Goal: Transaction & Acquisition: Download file/media

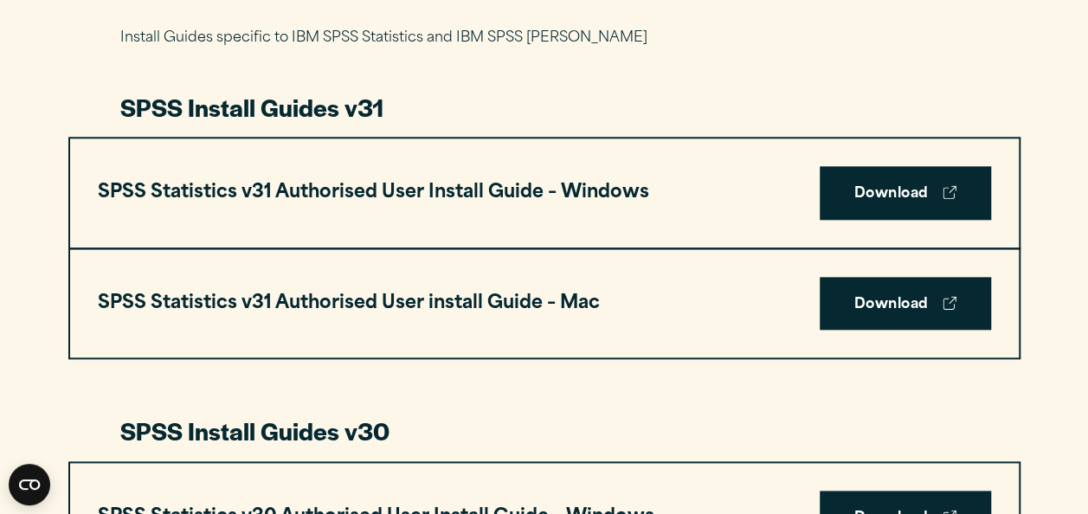
scroll to position [896, 0]
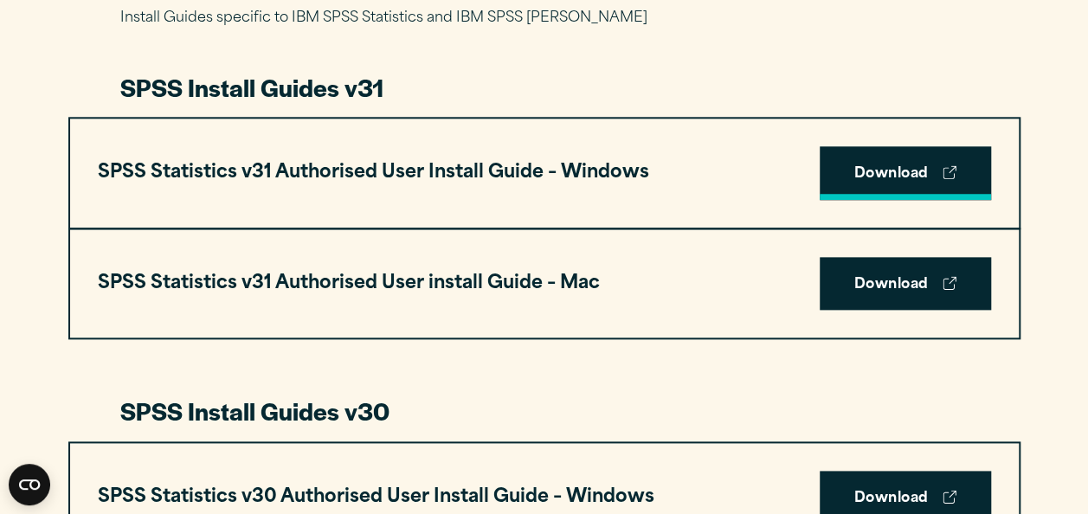
click at [869, 168] on link "Download" at bounding box center [905, 173] width 171 height 54
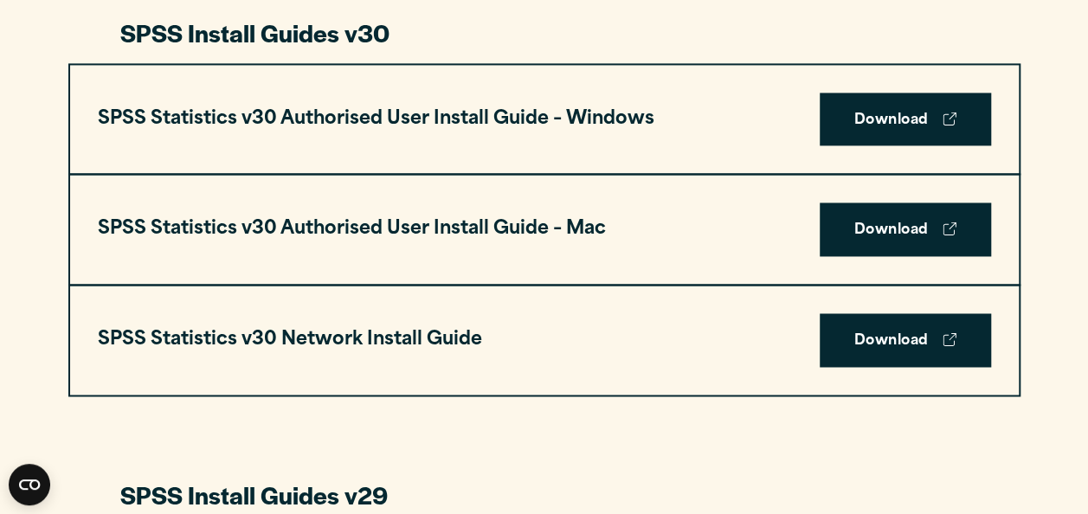
scroll to position [843, 0]
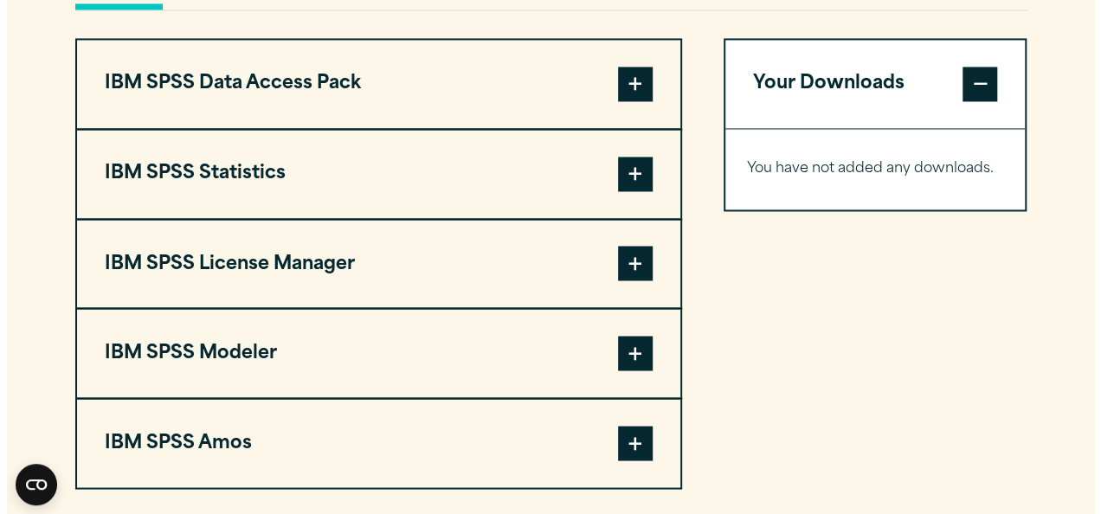
scroll to position [1355, 0]
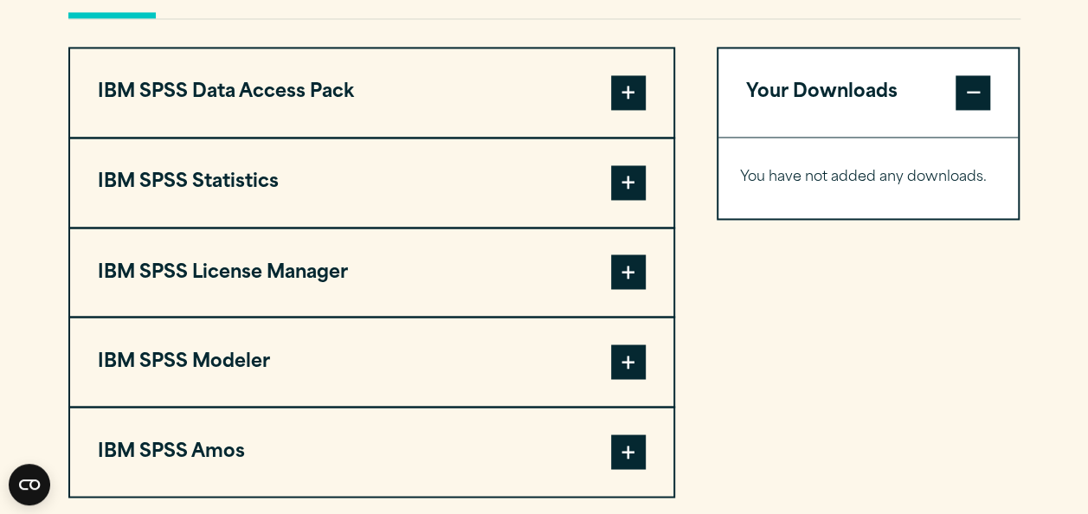
click at [630, 170] on span at bounding box center [628, 182] width 35 height 35
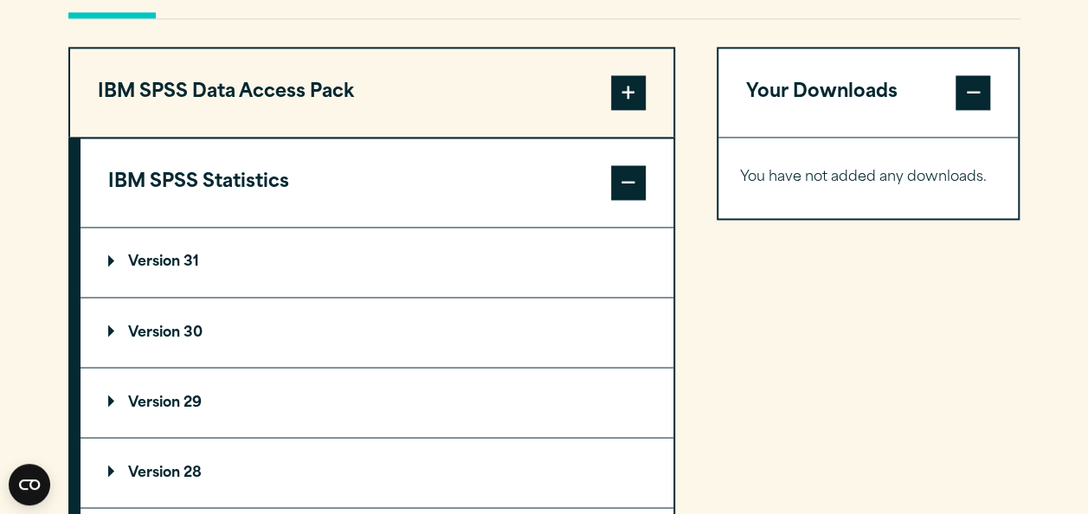
click at [175, 256] on p "Version 31" at bounding box center [153, 262] width 91 height 14
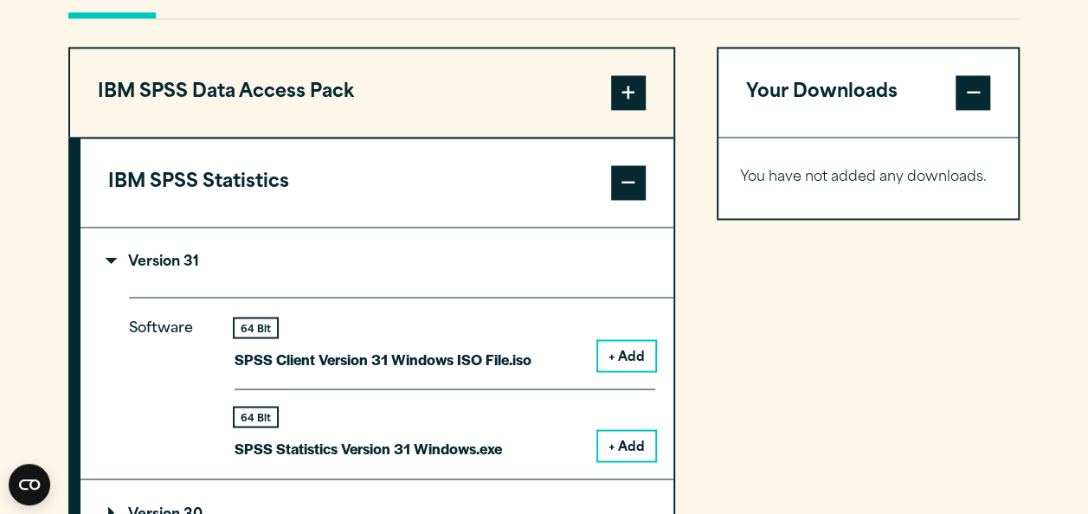
click at [642, 443] on button "+ Add" at bounding box center [626, 445] width 57 height 29
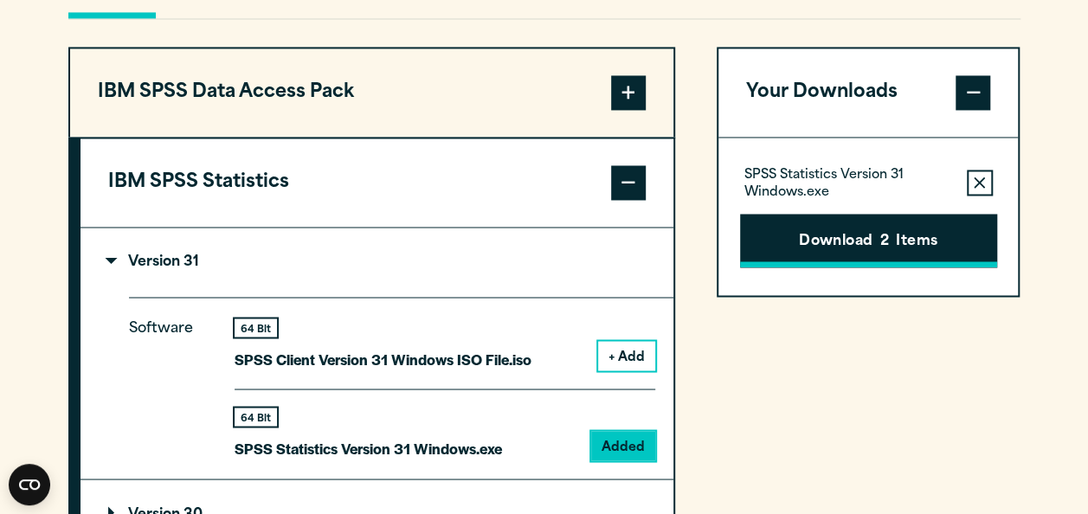
click at [878, 229] on button "Download 2 Items" at bounding box center [868, 241] width 257 height 54
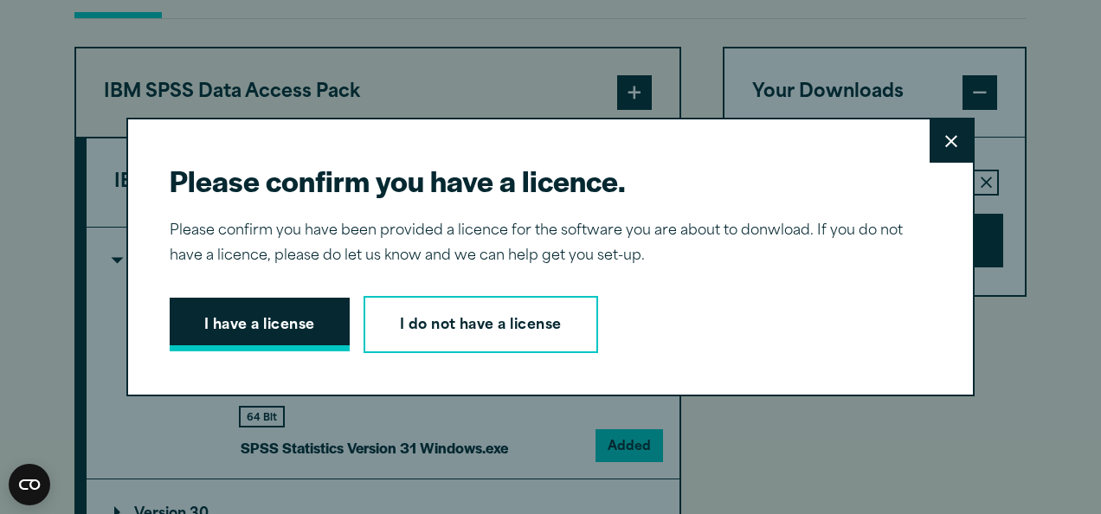
click at [250, 306] on button "I have a license" at bounding box center [260, 325] width 180 height 54
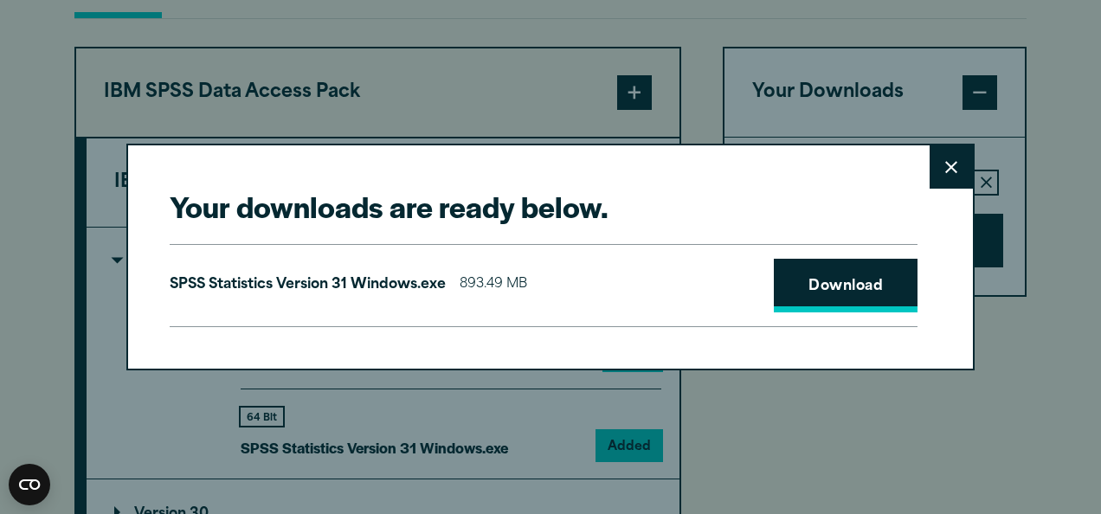
click at [850, 273] on link "Download" at bounding box center [846, 286] width 144 height 54
